Goal: Find specific page/section: Find specific page/section

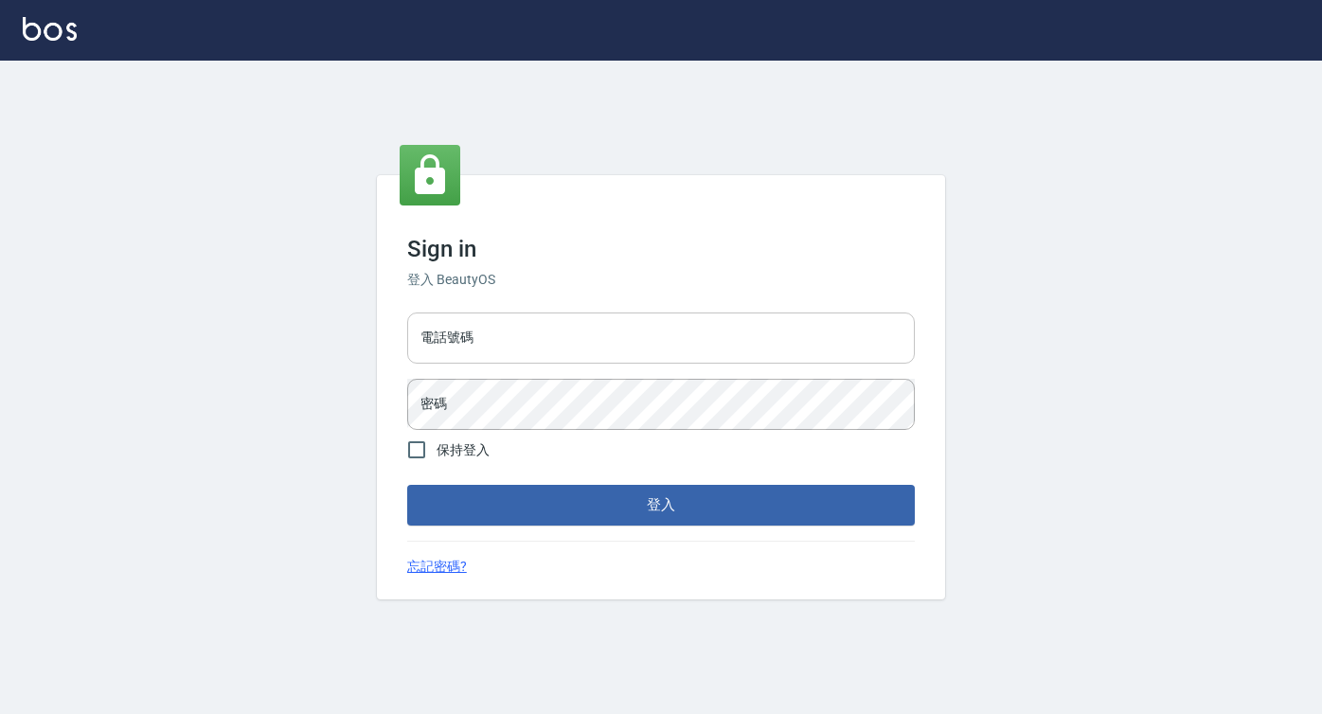
click at [515, 348] on input "電話號碼" at bounding box center [660, 337] width 507 height 51
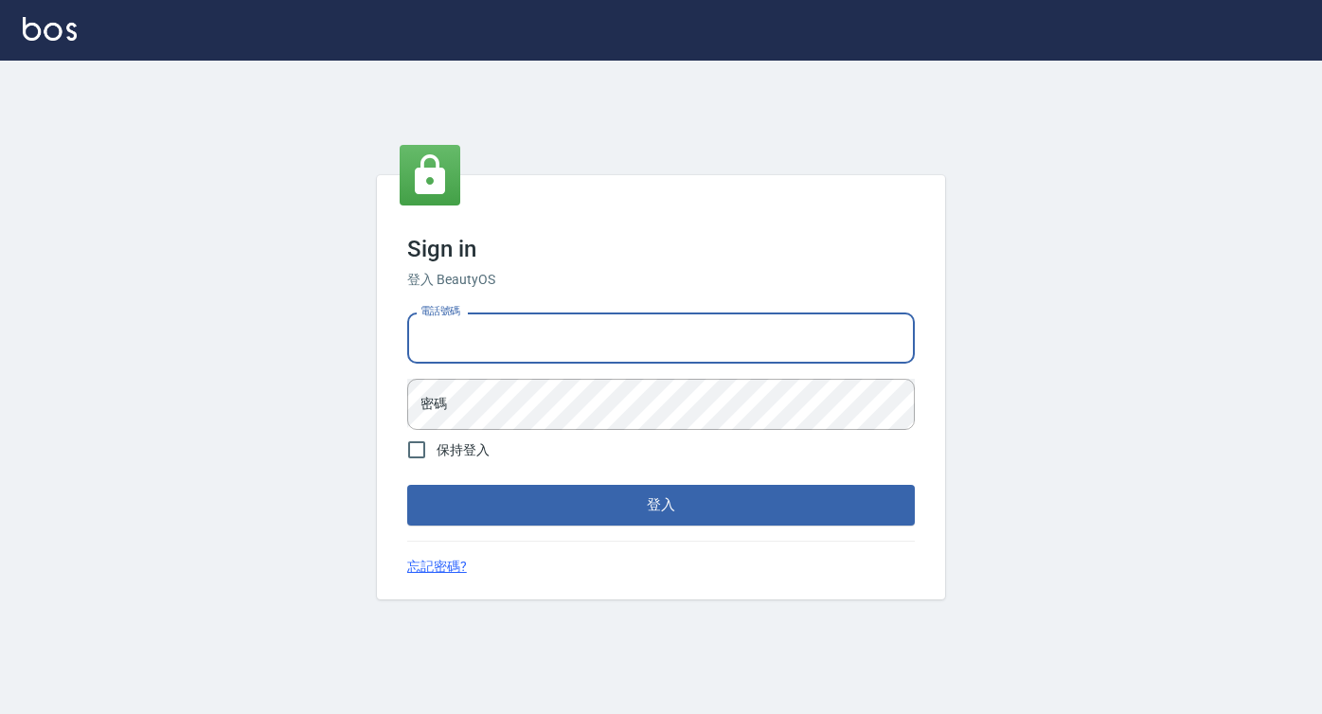
type input "0422271378"
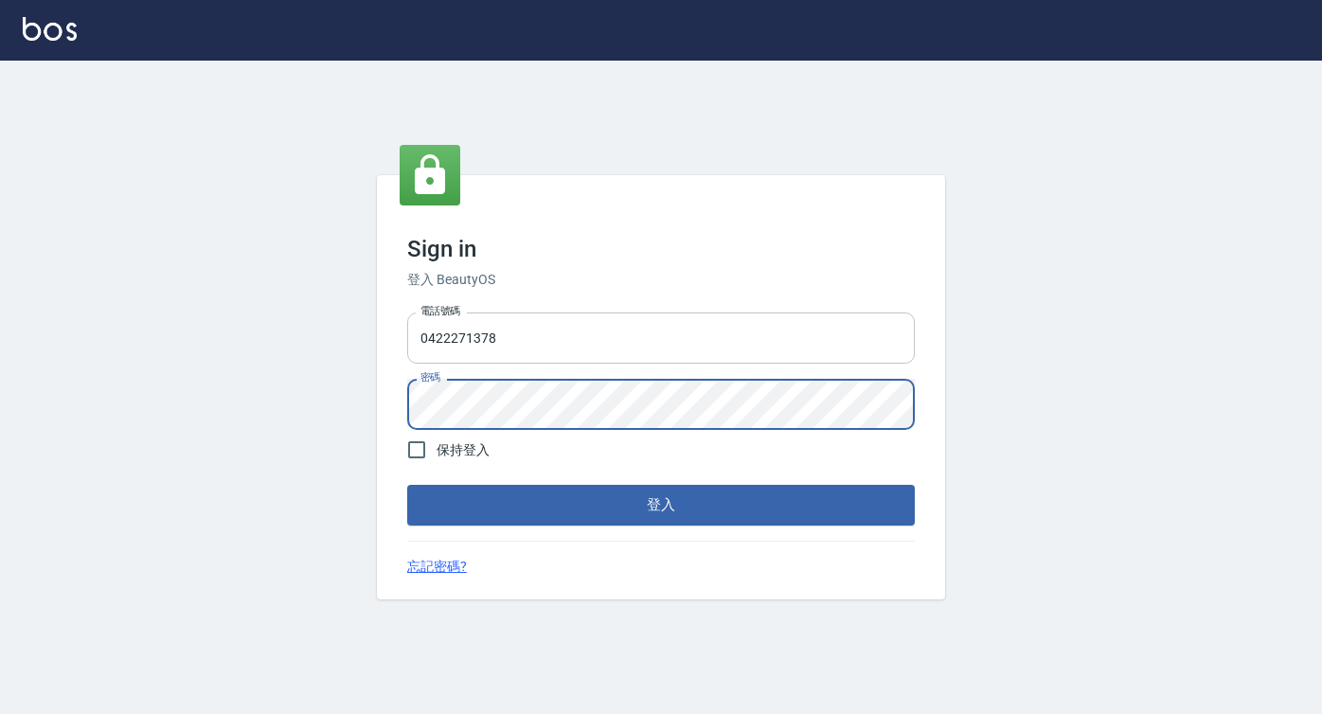
click at [407, 485] on button "登入" at bounding box center [660, 505] width 507 height 40
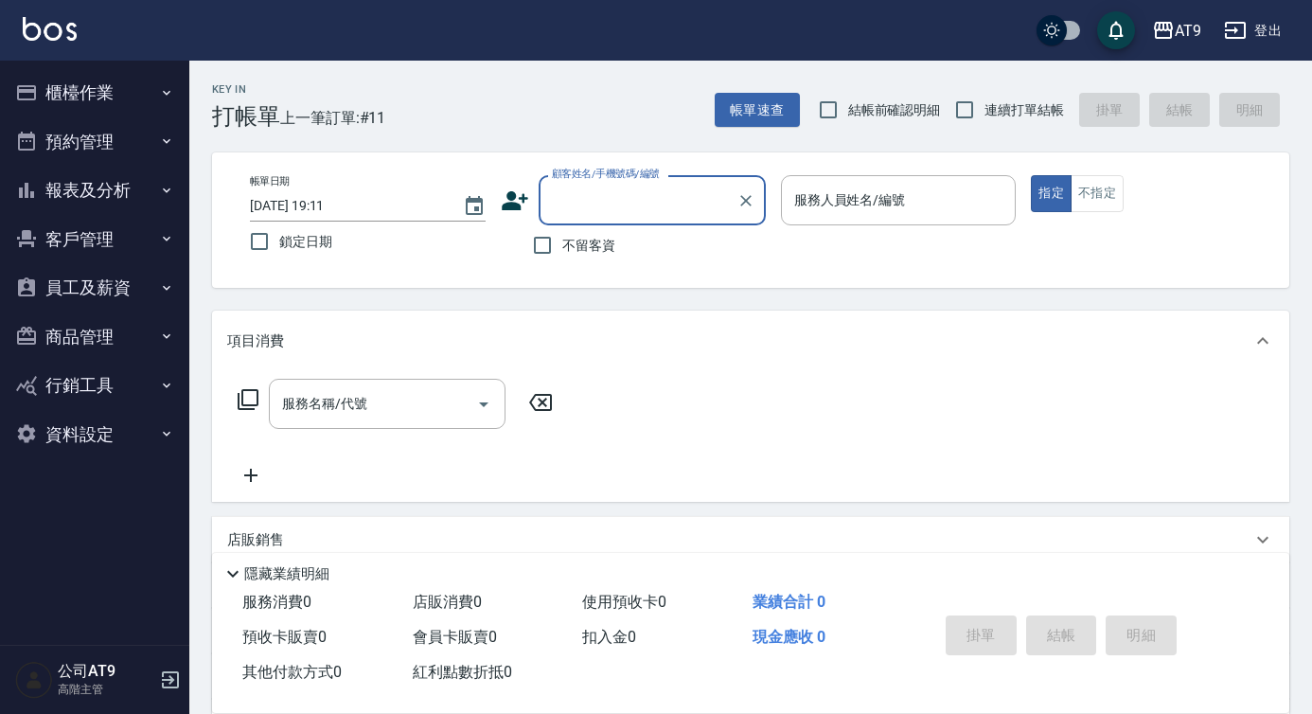
click at [127, 213] on button "報表及分析" at bounding box center [95, 190] width 174 height 49
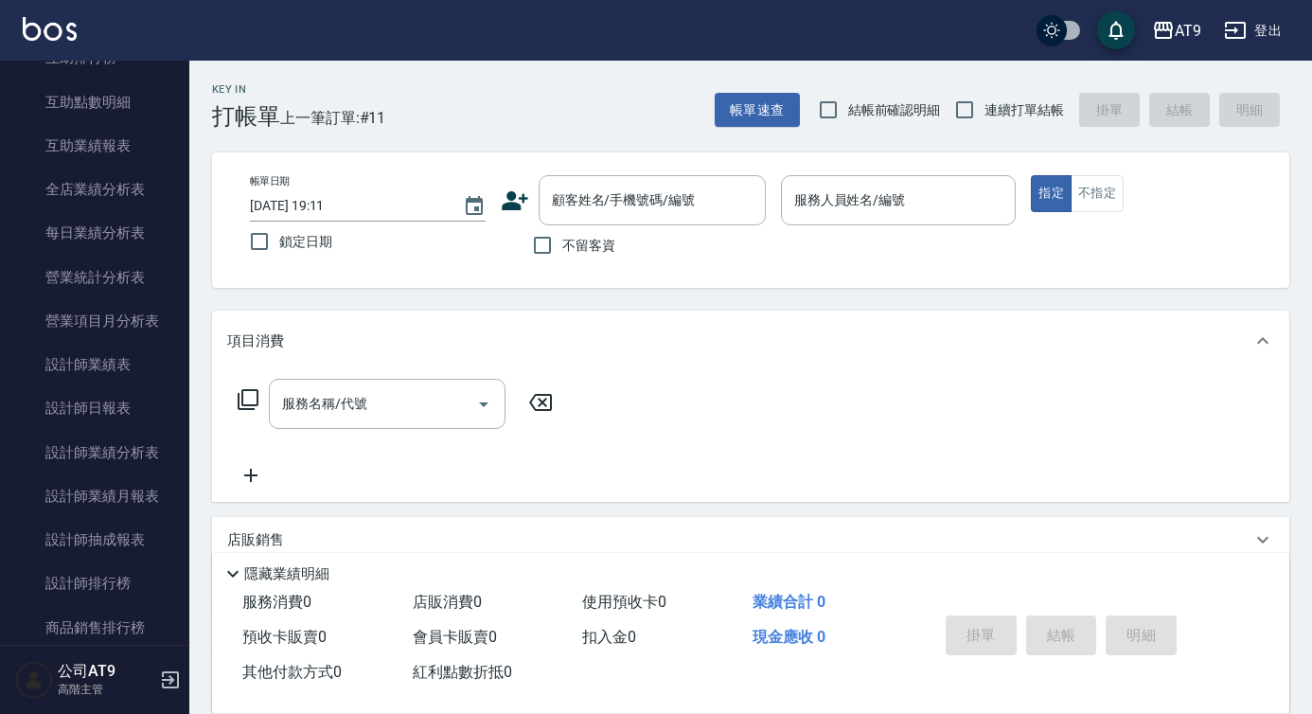
scroll to position [494, 0]
click at [133, 389] on link "設計師日報表" at bounding box center [95, 406] width 174 height 44
